Goal: Find contact information: Find contact information

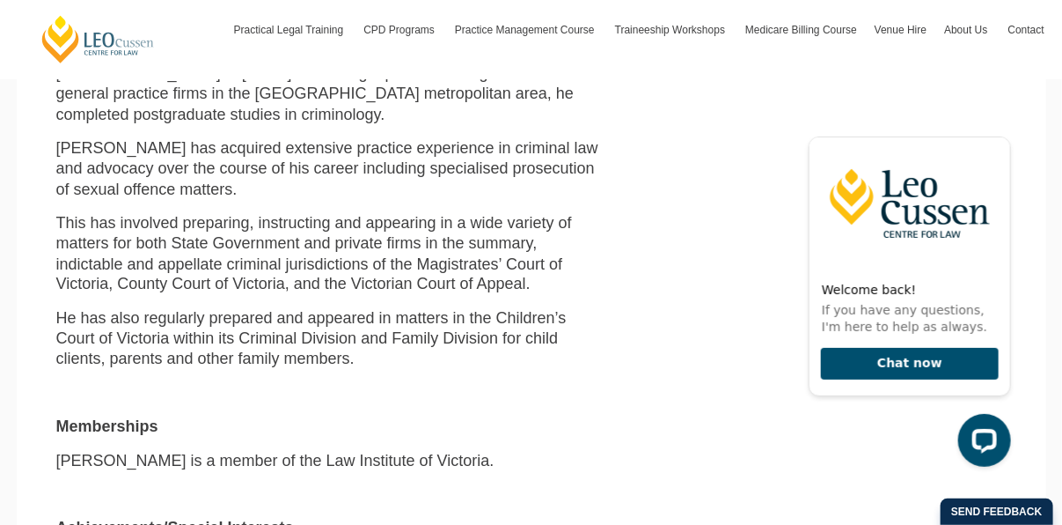
scroll to position [880, 0]
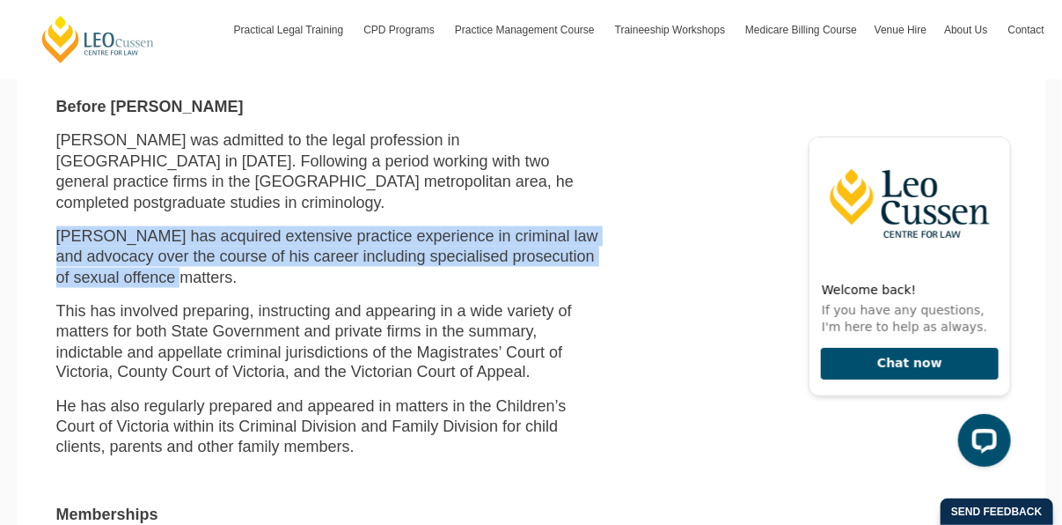
drag, startPoint x: 252, startPoint y: 257, endPoint x: 58, endPoint y: 224, distance: 196.4
click at [58, 226] on p "[PERSON_NAME] has acquired extensive practice experience in criminal law and ad…" at bounding box center [327, 257] width 543 height 62
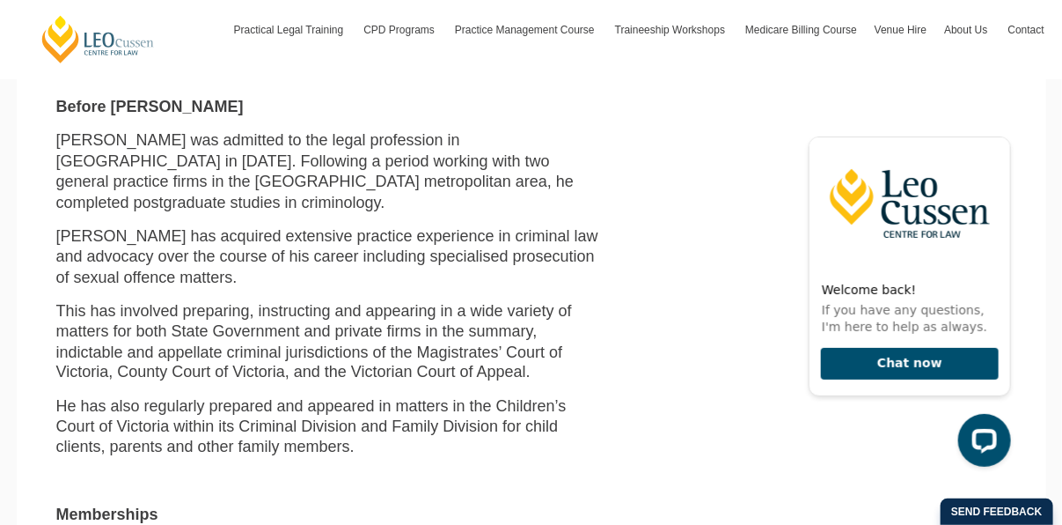
click at [248, 343] on p "This has involved preparing, instructing and appearing in a wide variety of mat…" at bounding box center [327, 342] width 543 height 83
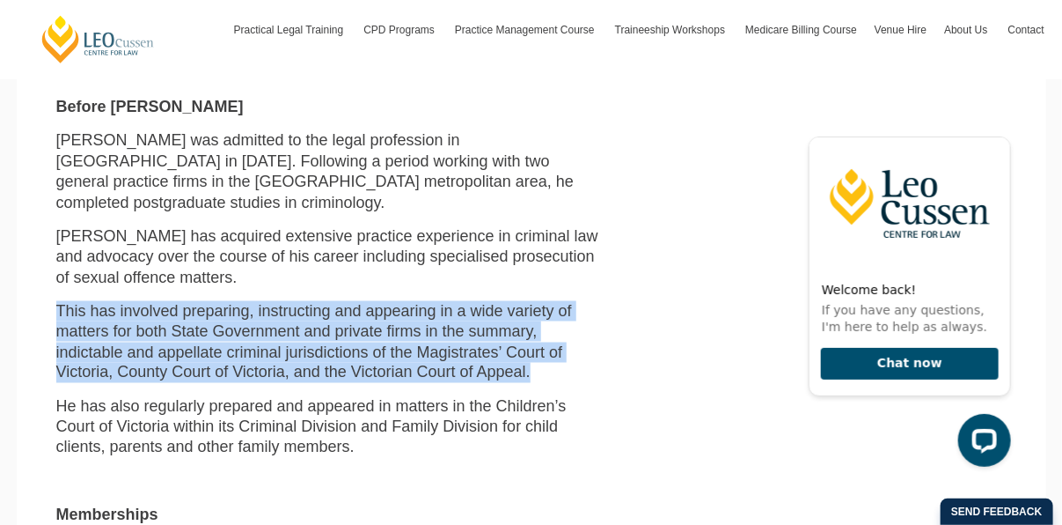
drag, startPoint x: 540, startPoint y: 351, endPoint x: 23, endPoint y: 290, distance: 520.4
click at [23, 290] on section "[PERSON_NAME] Lawyer & Mentor [EMAIL_ADDRESS][DOMAIN_NAME] Bachelor of Laws Bac…" at bounding box center [532, 182] width 1030 height 1221
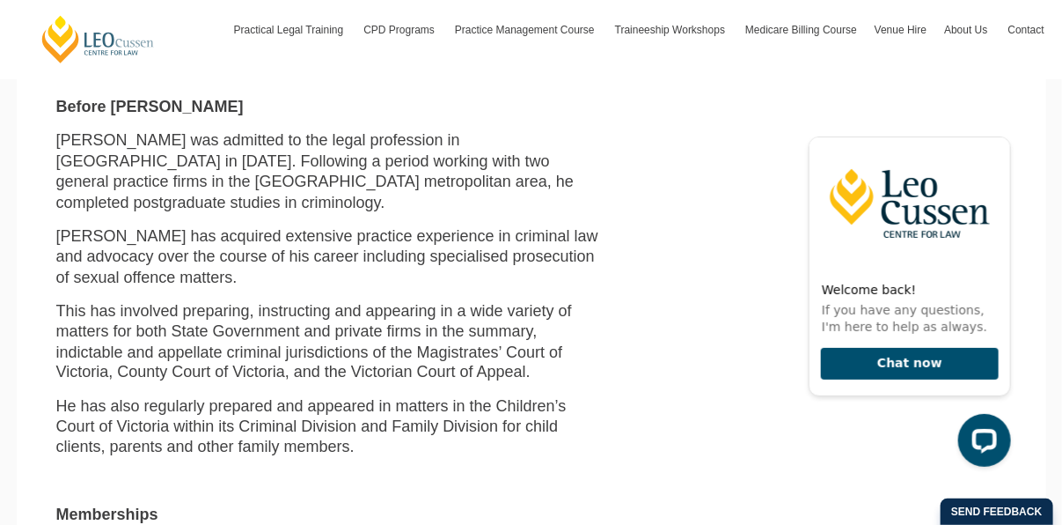
click at [231, 160] on p "[PERSON_NAME] was admitted to the legal profession in [GEOGRAPHIC_DATA] in [DAT…" at bounding box center [327, 171] width 543 height 83
drag, startPoint x: 187, startPoint y: 180, endPoint x: 413, endPoint y: 187, distance: 225.5
click at [413, 187] on p "[PERSON_NAME] was admitted to the legal profession in [GEOGRAPHIC_DATA] in [DAT…" at bounding box center [327, 171] width 543 height 83
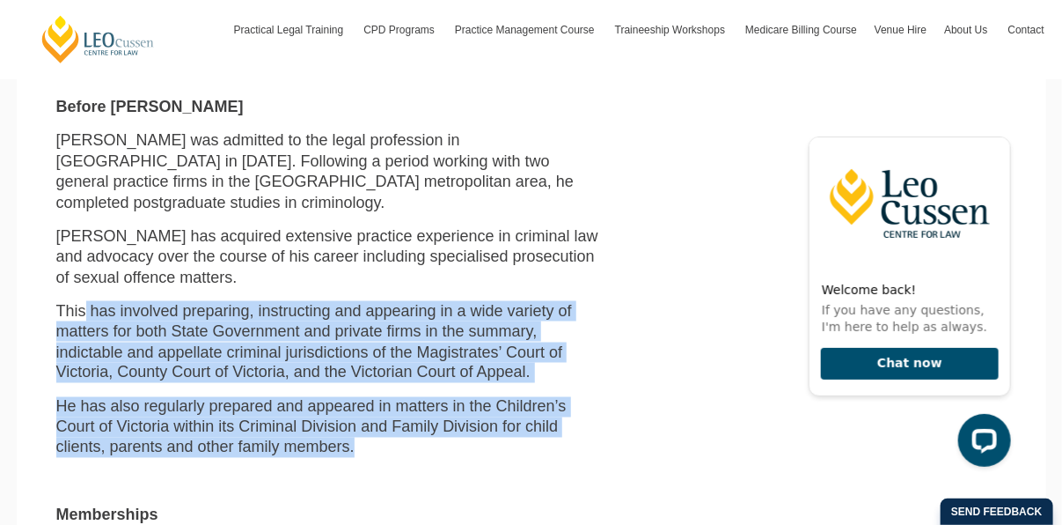
drag, startPoint x: 86, startPoint y: 271, endPoint x: 558, endPoint y: 427, distance: 496.9
click at [558, 427] on div "Lawyer & Mentor [EMAIL_ADDRESS][DOMAIN_NAME] Bachelor of Laws Bachelor of Scien…" at bounding box center [328, 211] width 570 height 1077
click at [387, 408] on p "He has also regularly prepared and appeared in matters in the Children’s Court …" at bounding box center [327, 428] width 543 height 62
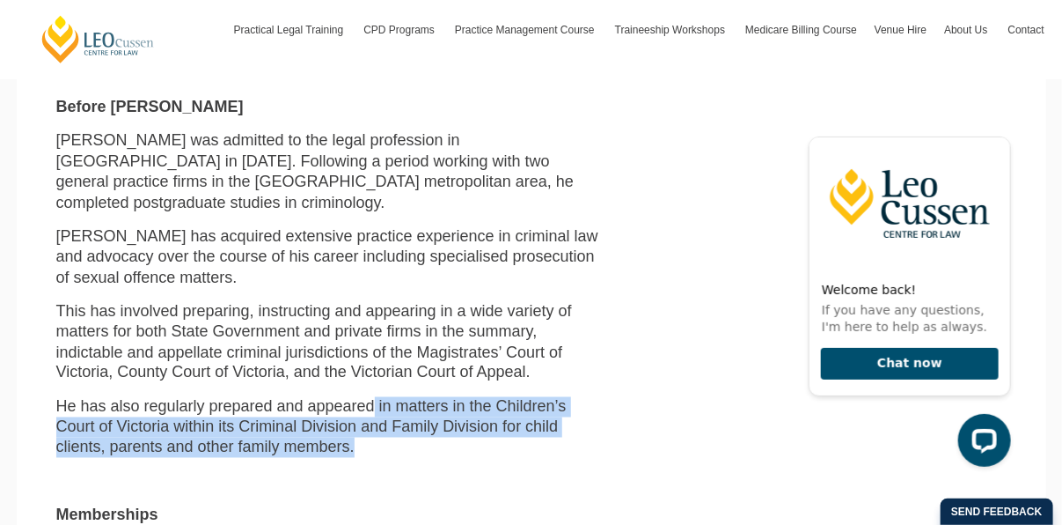
drag, startPoint x: 374, startPoint y: 394, endPoint x: 440, endPoint y: 433, distance: 76.5
click at [440, 433] on p "He has also regularly prepared and appeared in matters in the Children’s Court …" at bounding box center [327, 428] width 543 height 62
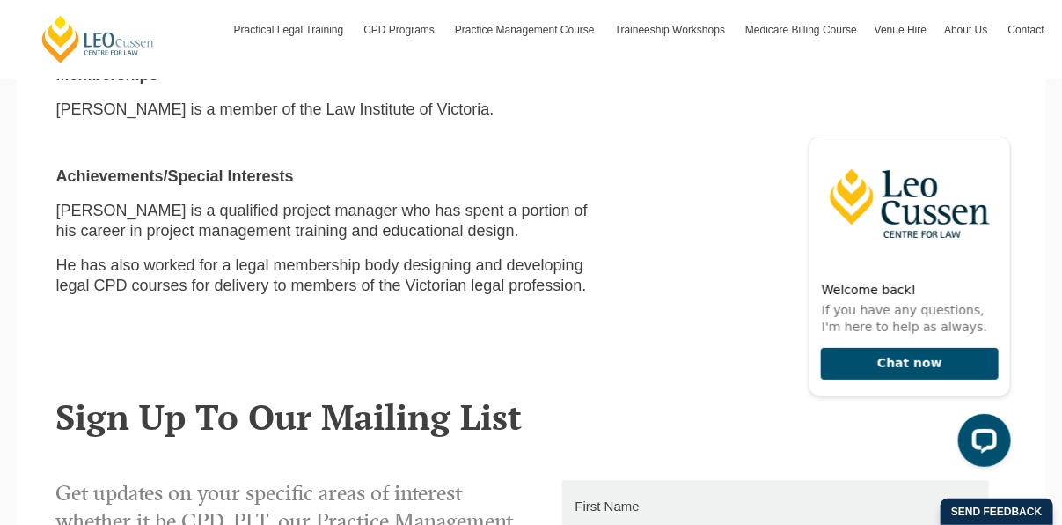
scroll to position [1584, 0]
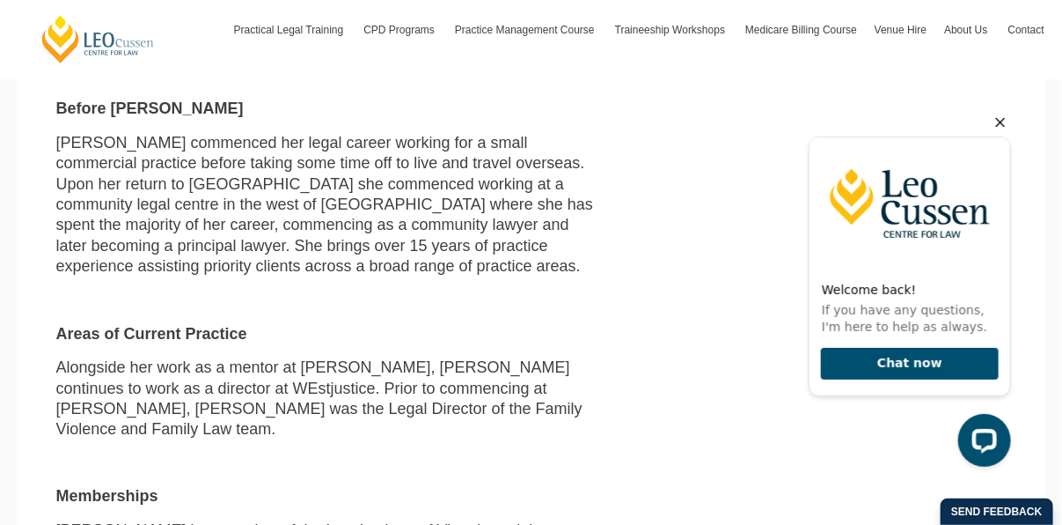
scroll to position [880, 0]
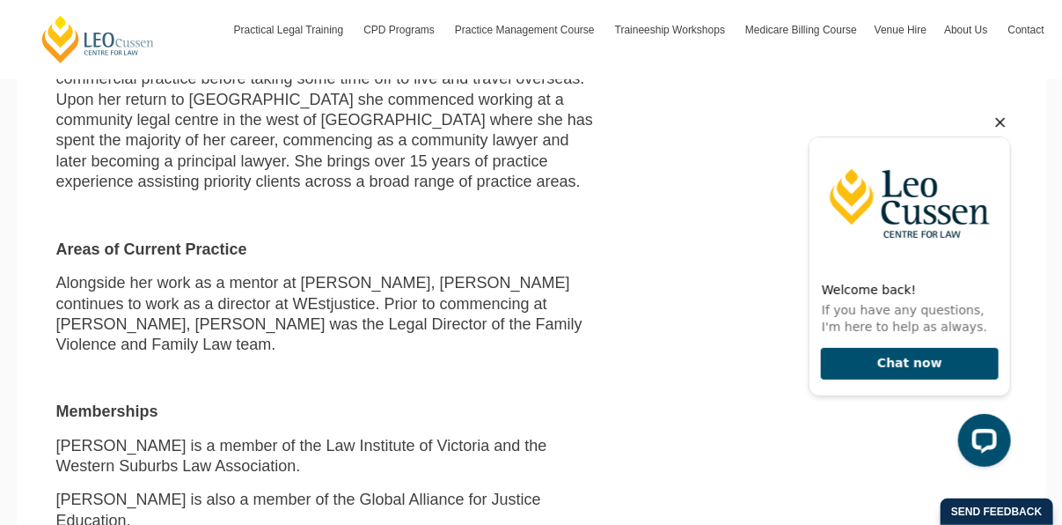
click at [991, 119] on icon "Hide greeting" at bounding box center [999, 121] width 21 height 21
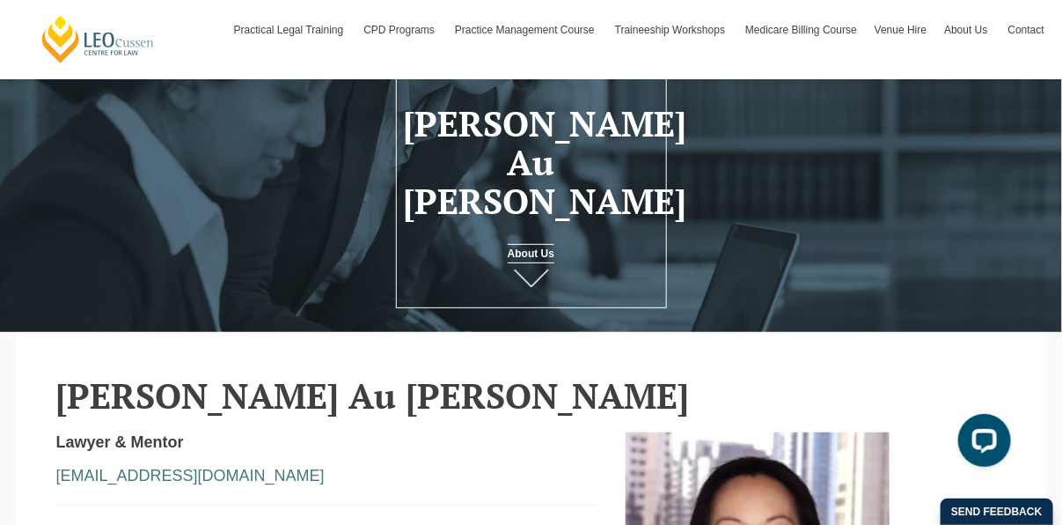
scroll to position [0, 0]
